Goal: Information Seeking & Learning: Learn about a topic

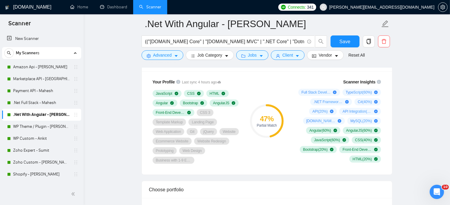
scroll to position [68, 0]
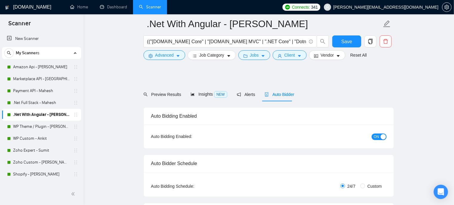
radio input "false"
radio input "true"
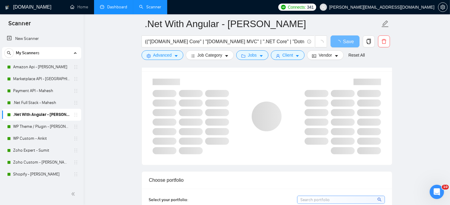
click at [114, 7] on link "Dashboard" at bounding box center [113, 6] width 27 height 5
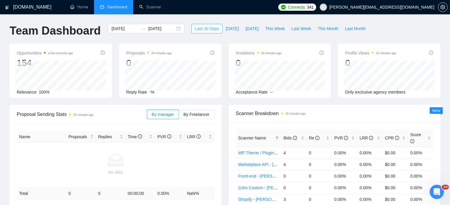
click at [198, 30] on span "Last 30 Days" at bounding box center [207, 28] width 24 height 7
click at [226, 27] on span "Today" at bounding box center [232, 28] width 13 height 7
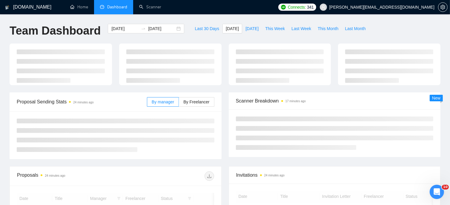
type input "2025-09-12"
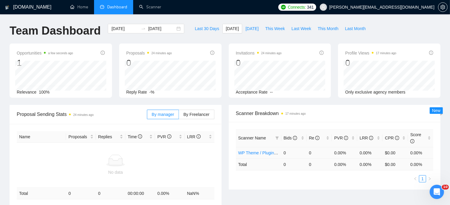
click at [261, 151] on link "WP Theme / Plugin - [PERSON_NAME]" at bounding box center [275, 153] width 74 height 5
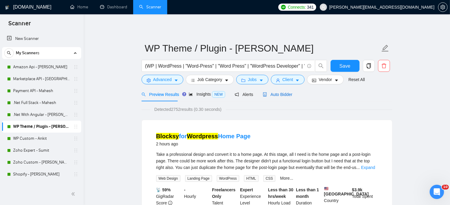
drag, startPoint x: 279, startPoint y: 95, endPoint x: 394, endPoint y: 125, distance: 118.8
click at [279, 95] on span "Auto Bidder" at bounding box center [278, 94] width 30 height 5
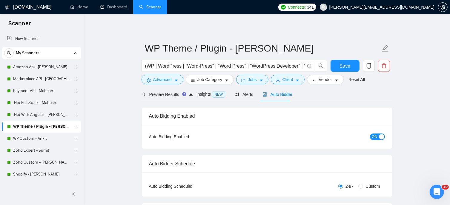
radio input "false"
radio input "true"
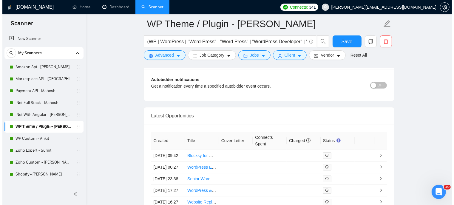
scroll to position [1552, 0]
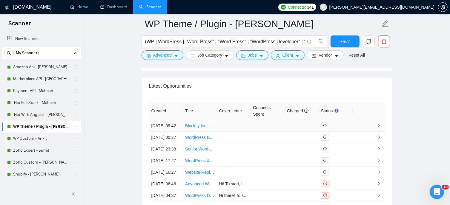
click at [380, 127] on icon "right" at bounding box center [379, 126] width 4 height 4
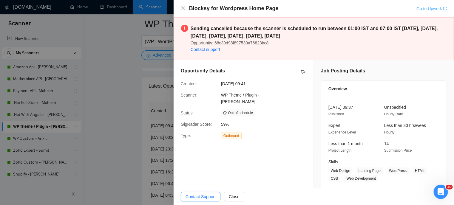
click at [427, 10] on link "Go to Upwork" at bounding box center [432, 8] width 30 height 5
drag, startPoint x: 183, startPoint y: 8, endPoint x: 179, endPoint y: 8, distance: 3.6
click at [183, 8] on icon "close" at bounding box center [184, 9] width 4 height 4
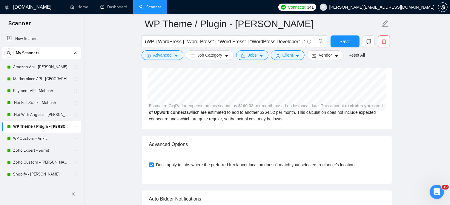
scroll to position [1384, 0]
drag, startPoint x: 117, startPoint y: 7, endPoint x: 116, endPoint y: 13, distance: 6.7
click at [117, 7] on link "Dashboard" at bounding box center [113, 6] width 27 height 5
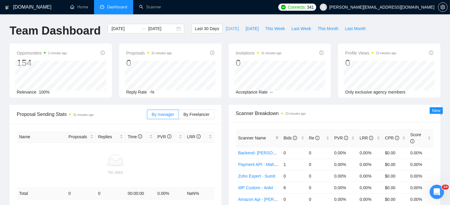
click at [227, 28] on span "Today" at bounding box center [232, 28] width 13 height 7
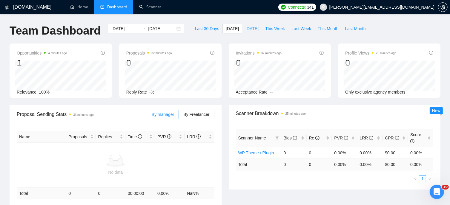
click at [245, 29] on span "Yesterday" at bounding box center [251, 28] width 13 height 7
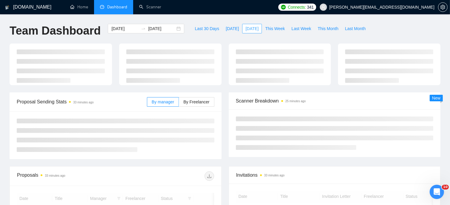
type input "2025-09-11"
click at [226, 29] on span "Today" at bounding box center [232, 28] width 13 height 7
type input "2025-09-12"
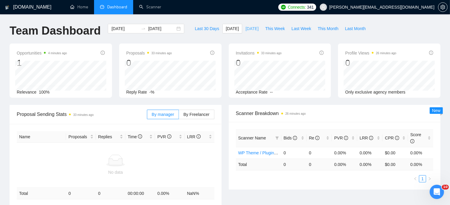
click at [245, 30] on span "Yesterday" at bounding box center [251, 28] width 13 height 7
type input "2025-09-11"
click at [226, 31] on span "Today" at bounding box center [232, 28] width 13 height 7
type input "2025-09-12"
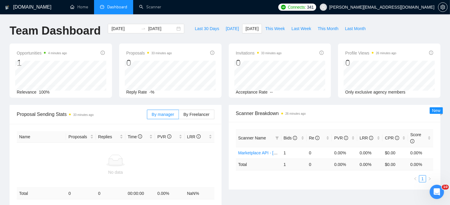
type input "2025-09-12"
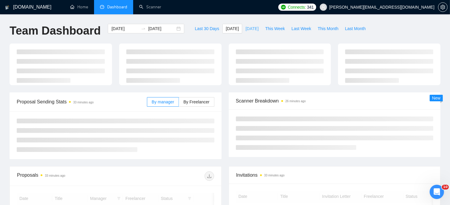
click at [245, 30] on span "Yesterday" at bounding box center [251, 28] width 13 height 7
type input "2025-09-11"
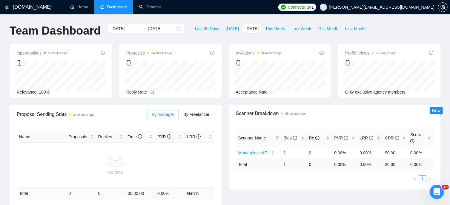
click at [9, 102] on div "Opportunities 5 minutes ago 1 Relevance 100% Proposals 34 minutes ago 0 Reply R…" at bounding box center [225, 74] width 438 height 61
click at [256, 151] on link "Marketplace API - [GEOGRAPHIC_DATA]" at bounding box center [277, 153] width 78 height 5
click at [153, 8] on link "Scanner" at bounding box center [150, 6] width 22 height 5
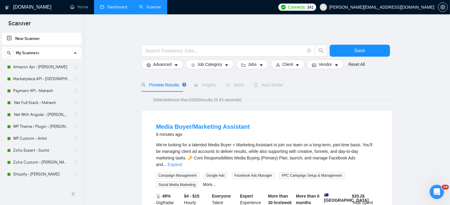
click at [117, 7] on link "Dashboard" at bounding box center [113, 6] width 27 height 5
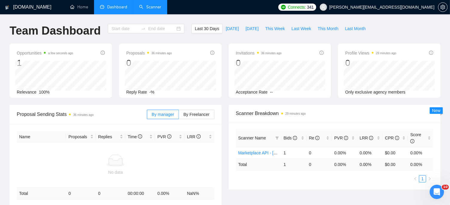
type input "2025-08-13"
type input "2025-09-12"
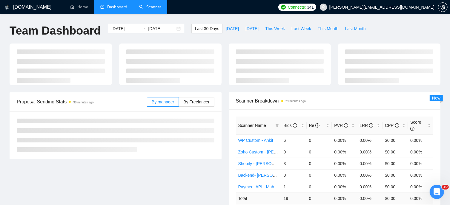
click at [148, 9] on link "Scanner" at bounding box center [150, 6] width 22 height 5
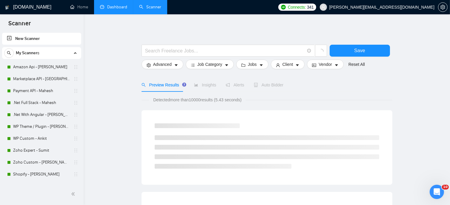
click at [111, 7] on link "Dashboard" at bounding box center [113, 6] width 27 height 5
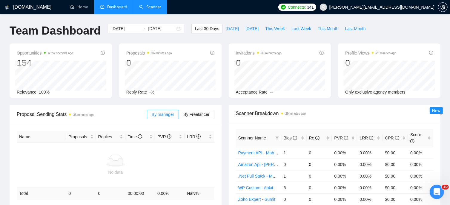
click at [228, 28] on span "Today" at bounding box center [232, 28] width 13 height 7
type input "2025-09-12"
